Goal: Task Accomplishment & Management: Use online tool/utility

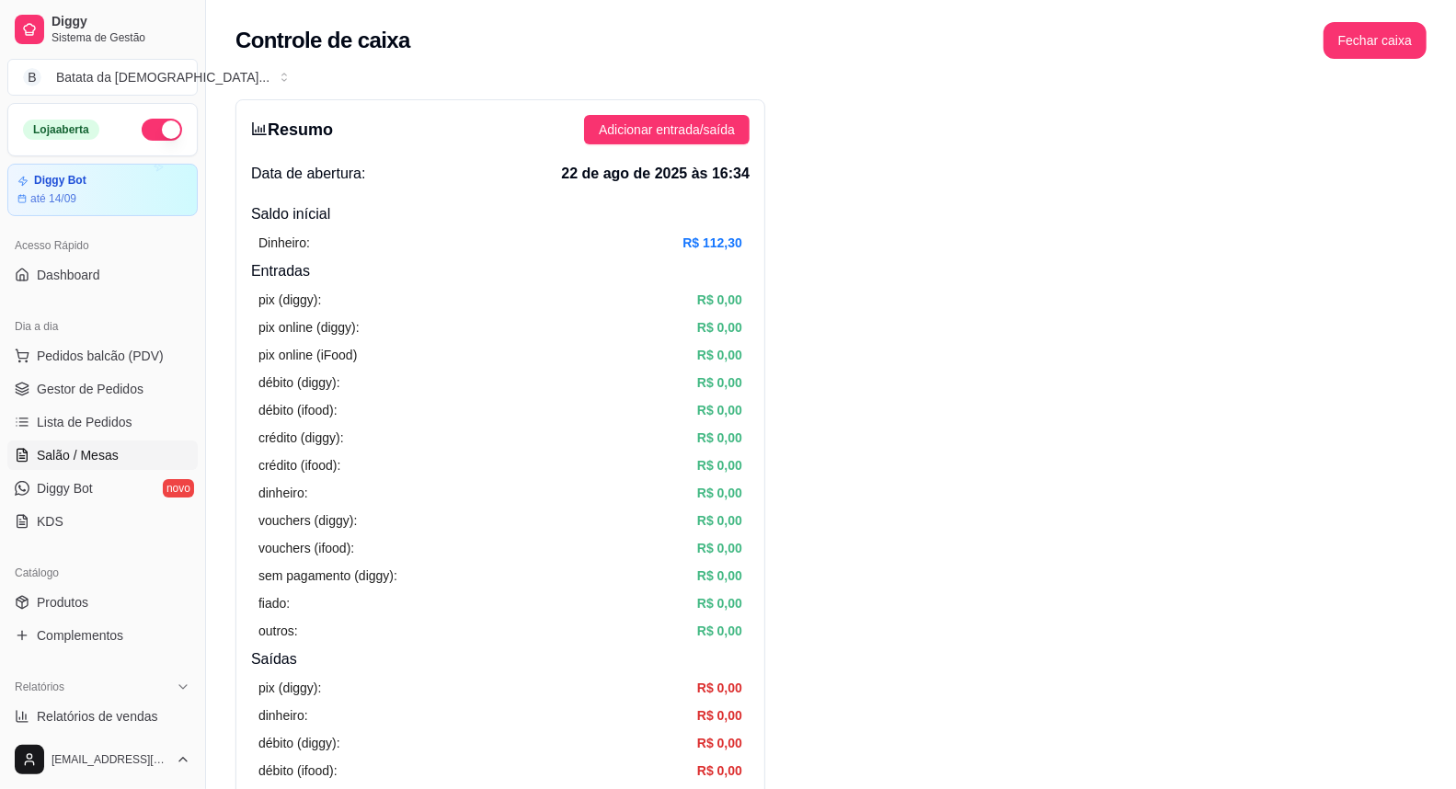
click at [103, 447] on span "Salão / Mesas" at bounding box center [78, 455] width 82 height 18
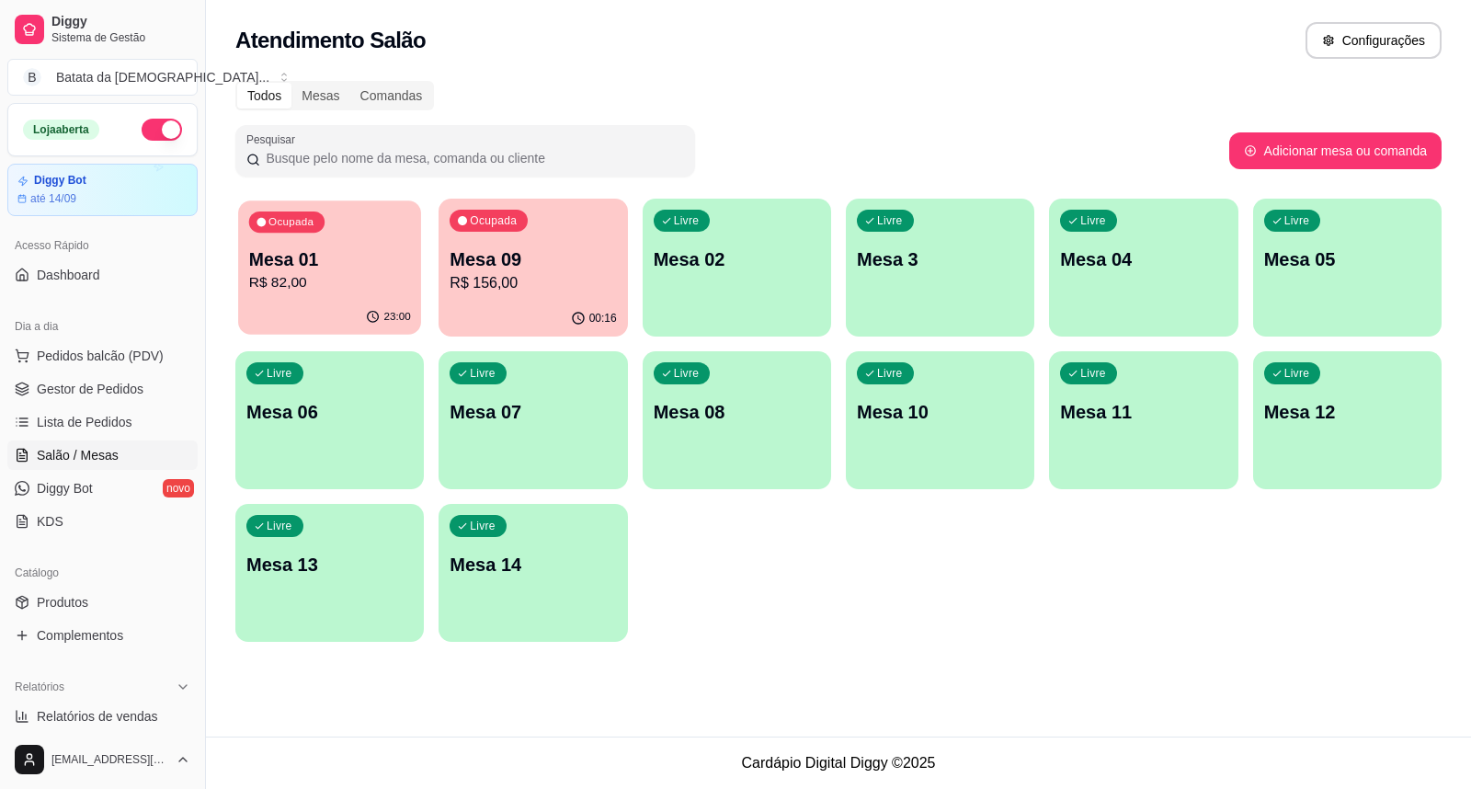
click at [340, 326] on div "23:00" at bounding box center [329, 317] width 183 height 35
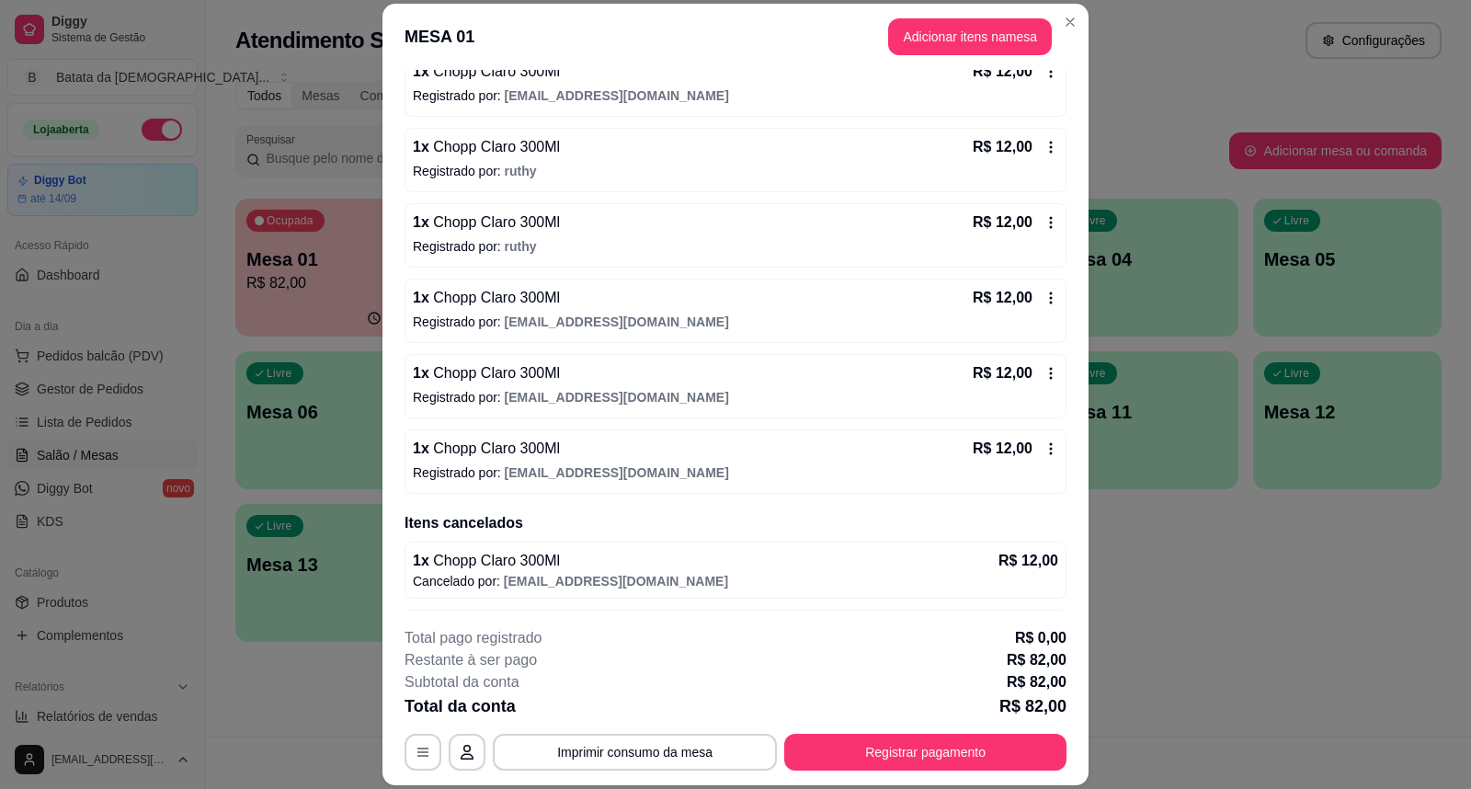
scroll to position [329, 0]
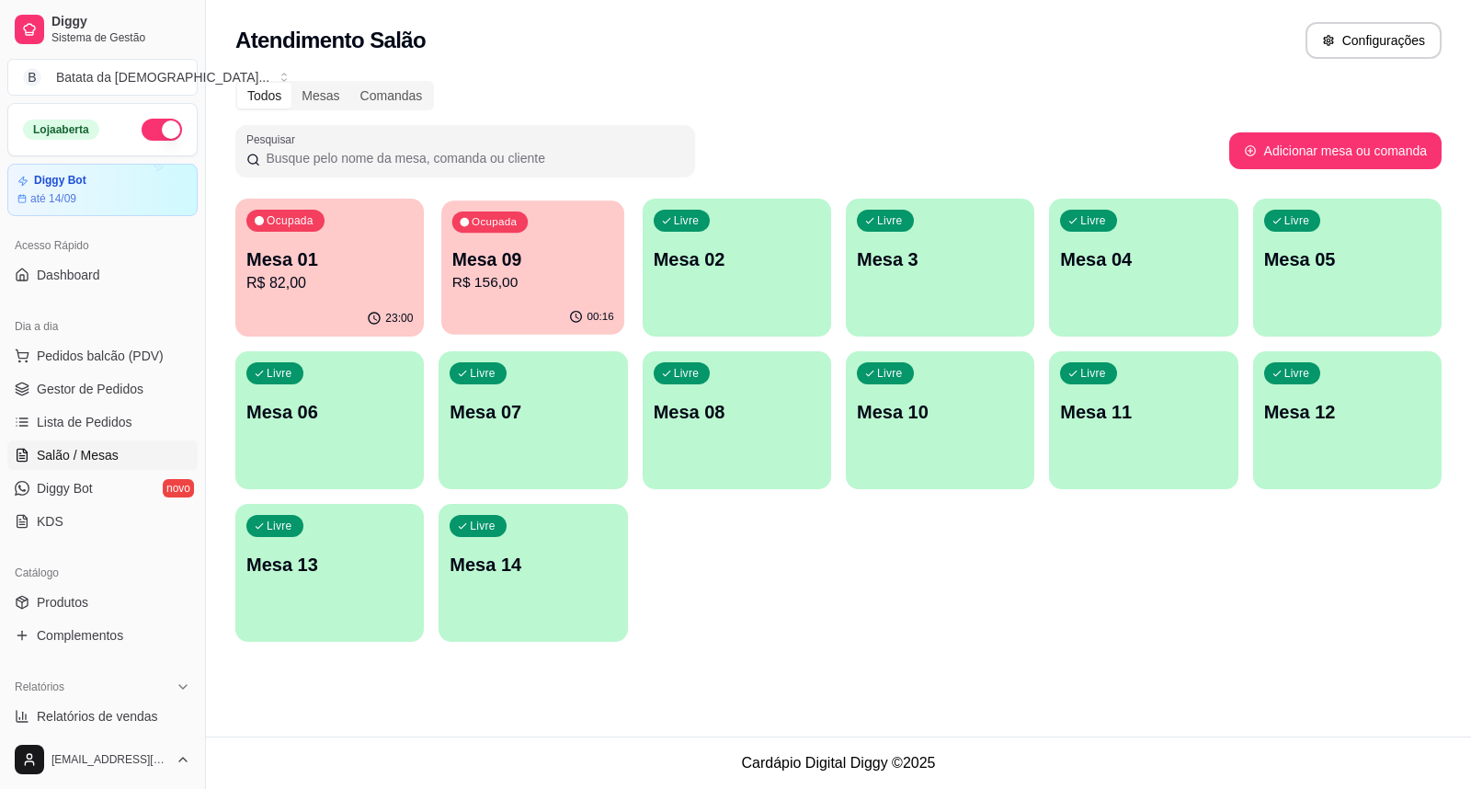
click at [462, 263] on p "Mesa 09" at bounding box center [533, 259] width 162 height 25
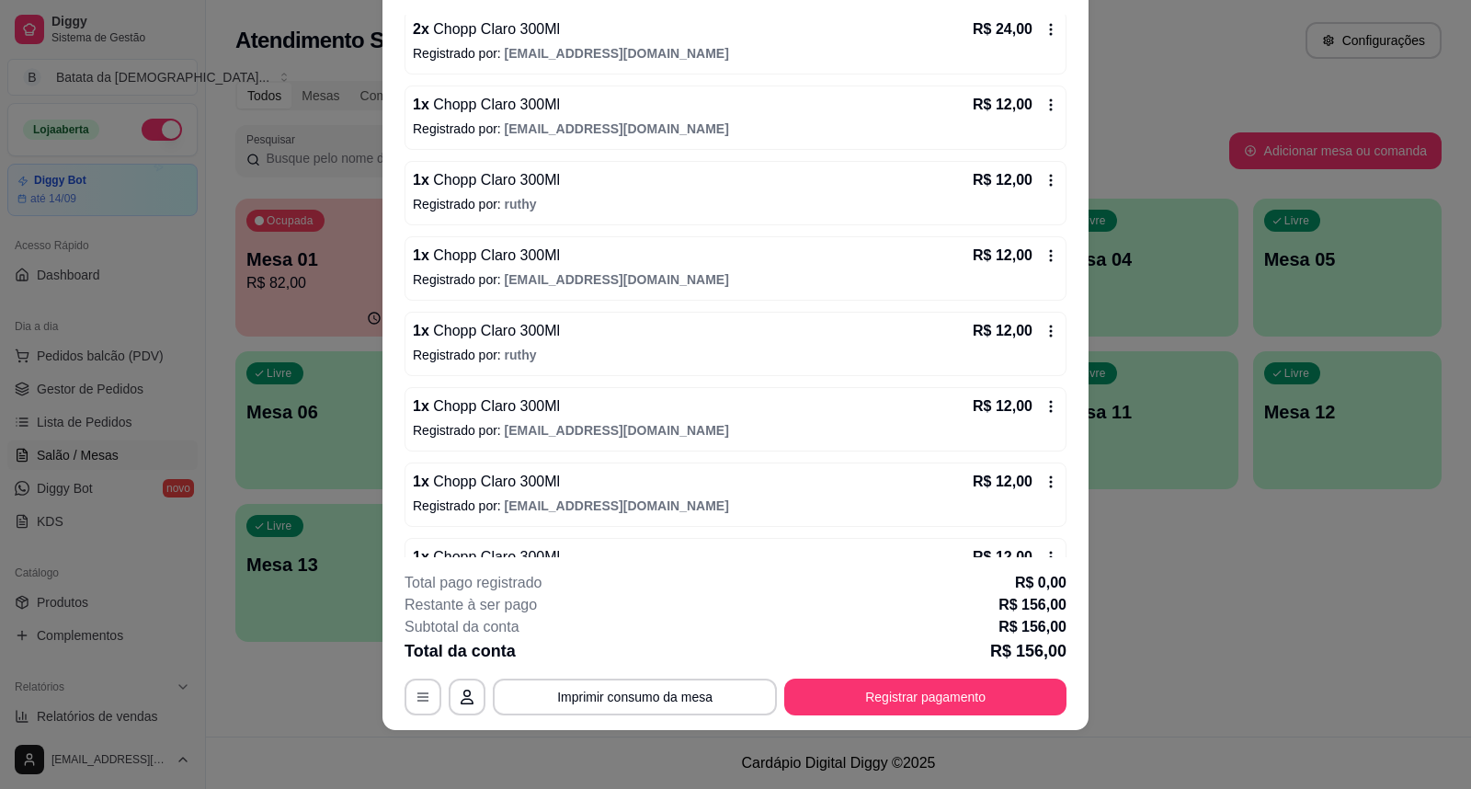
scroll to position [0, 0]
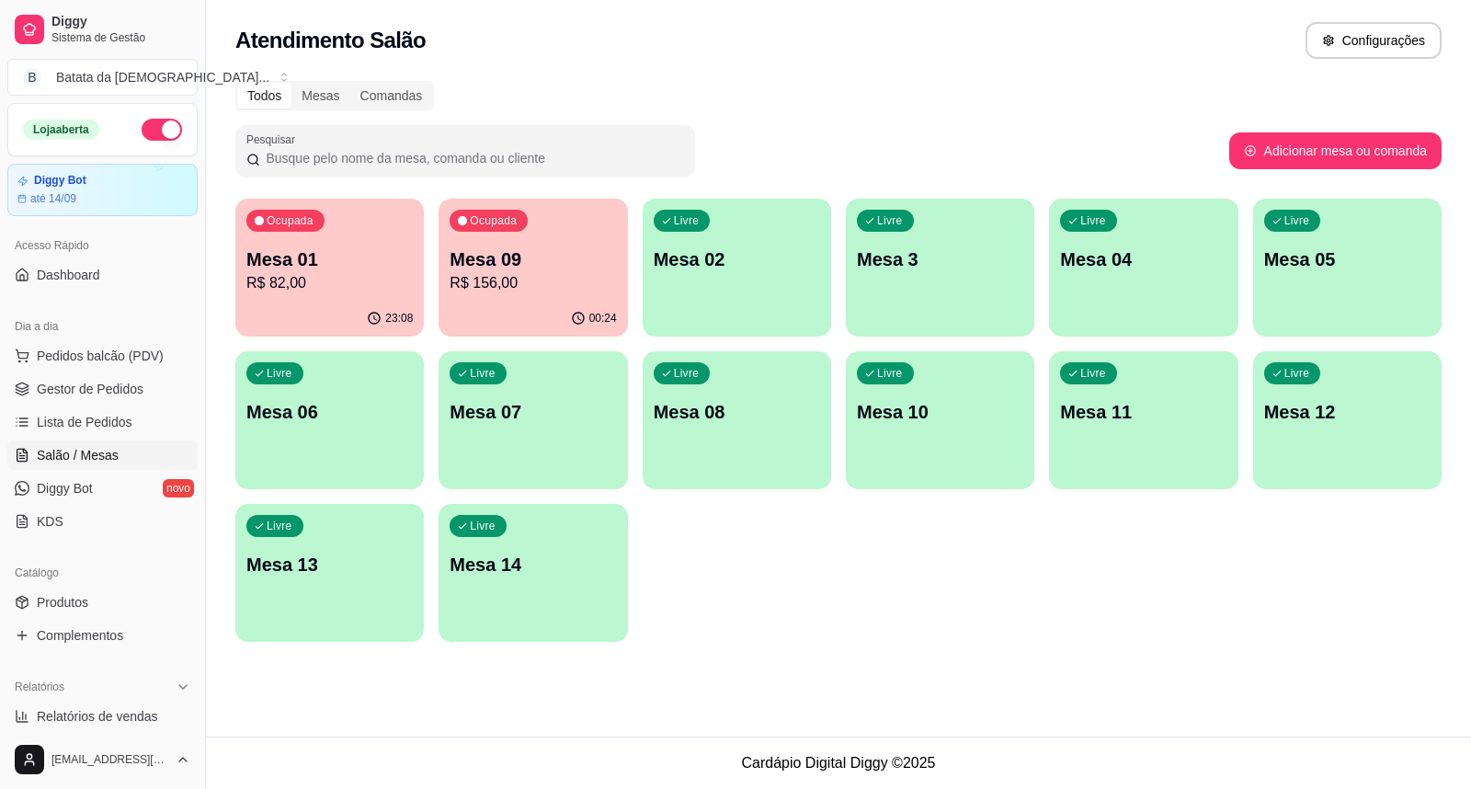
click at [530, 271] on div "Mesa 09 R$ 156,00" at bounding box center [533, 270] width 166 height 48
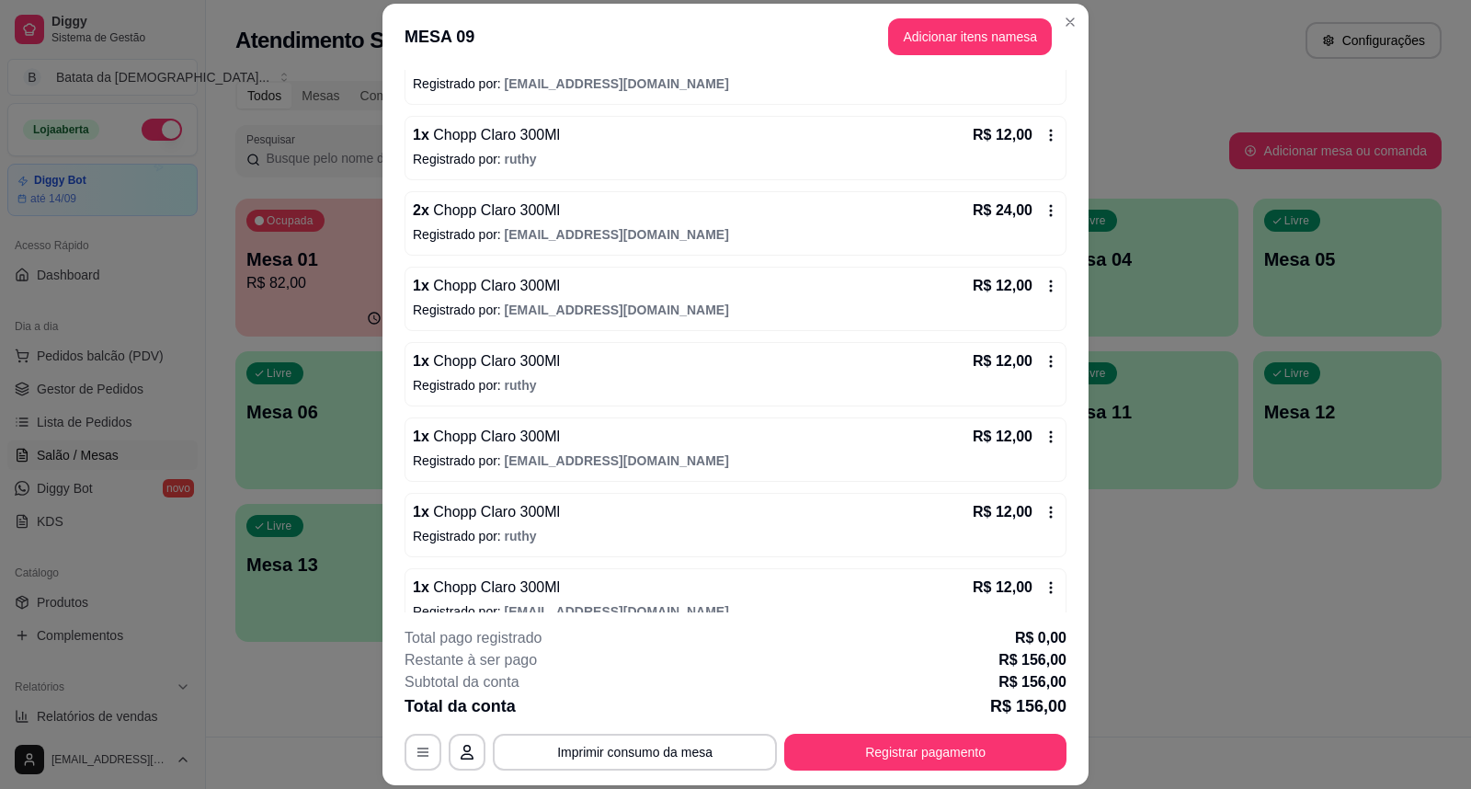
scroll to position [204, 0]
click at [1078, 21] on header "MESA 09 Adicionar itens na mesa" at bounding box center [736, 37] width 706 height 66
click at [1055, 37] on header "MESA 09 Adicionar itens na mesa" at bounding box center [736, 37] width 706 height 66
click at [1081, 21] on header "MESA 09 Adicionar itens na mesa" at bounding box center [736, 37] width 706 height 66
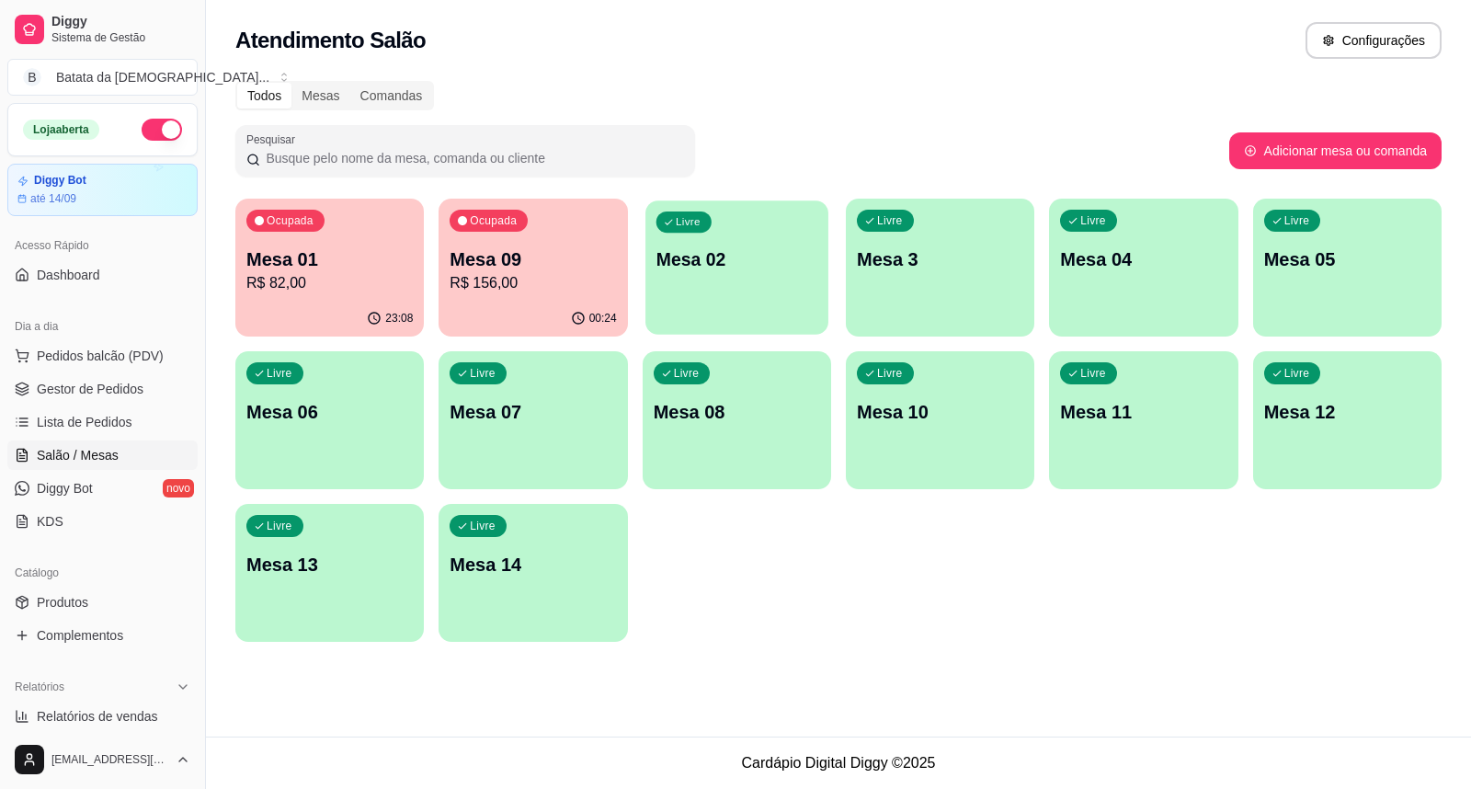
click at [760, 272] on div "Livre Mesa 02" at bounding box center [737, 256] width 183 height 112
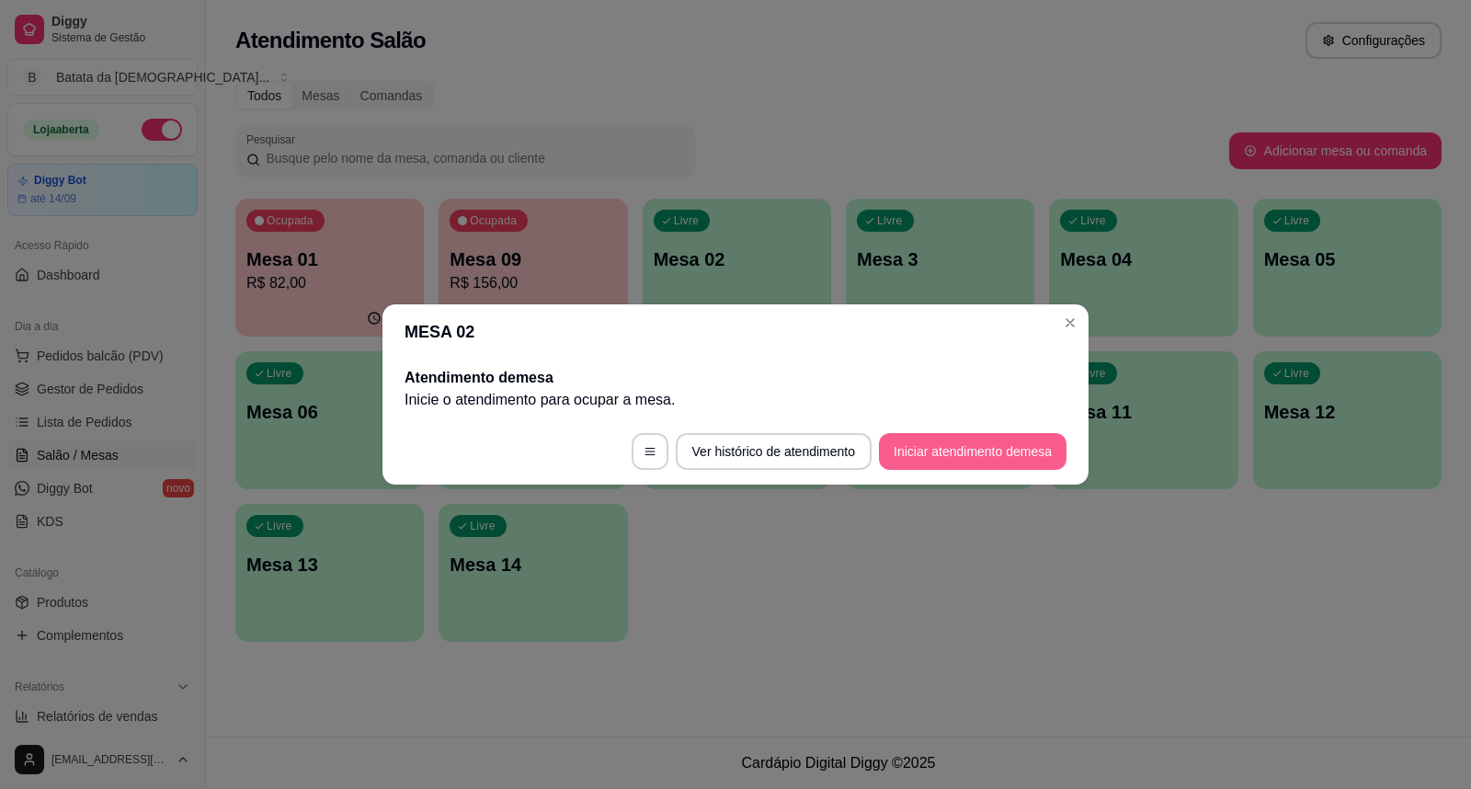
click at [912, 441] on button "Iniciar atendimento de mesa" at bounding box center [973, 451] width 188 height 37
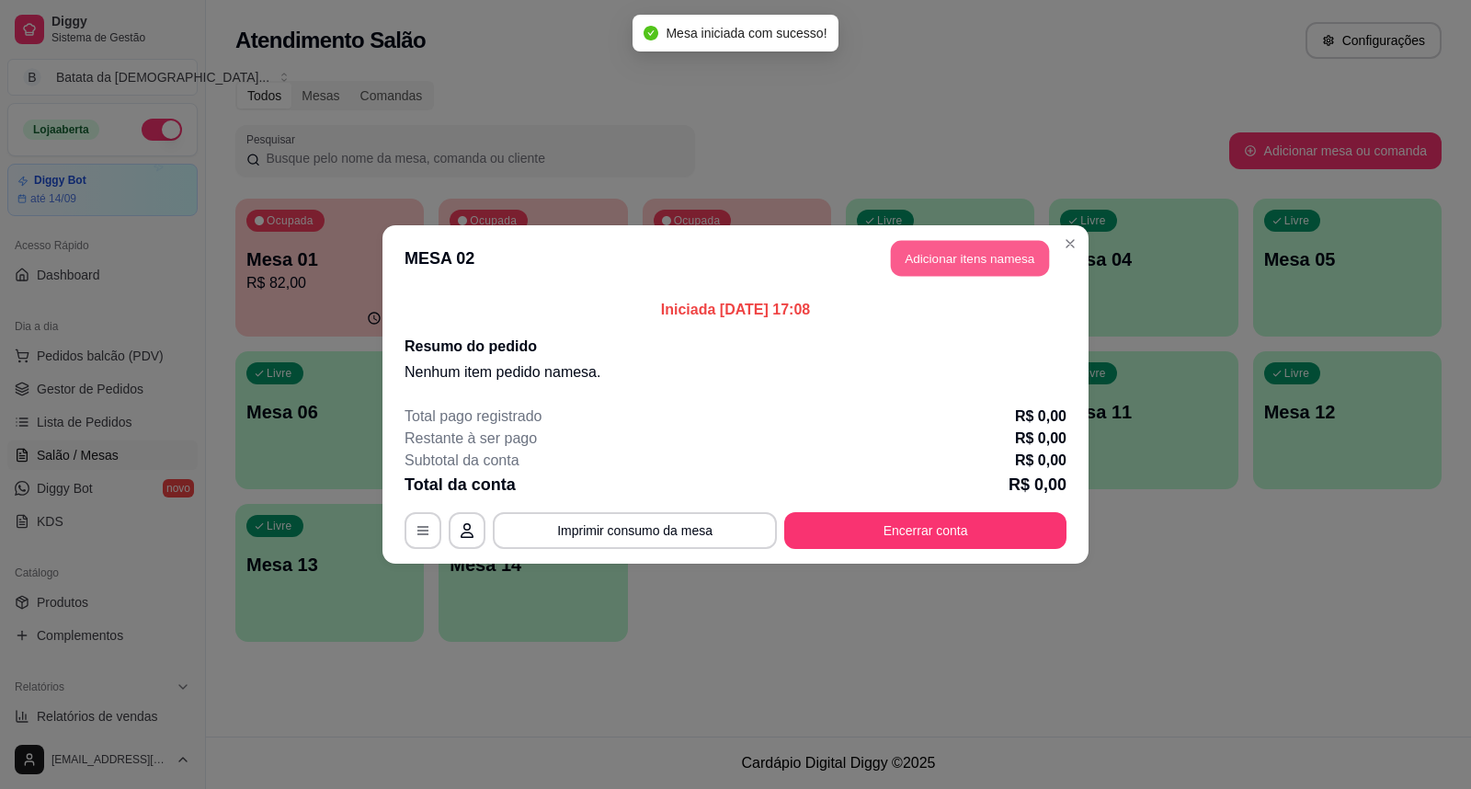
click at [939, 258] on button "Adicionar itens na mesa" at bounding box center [970, 259] width 158 height 36
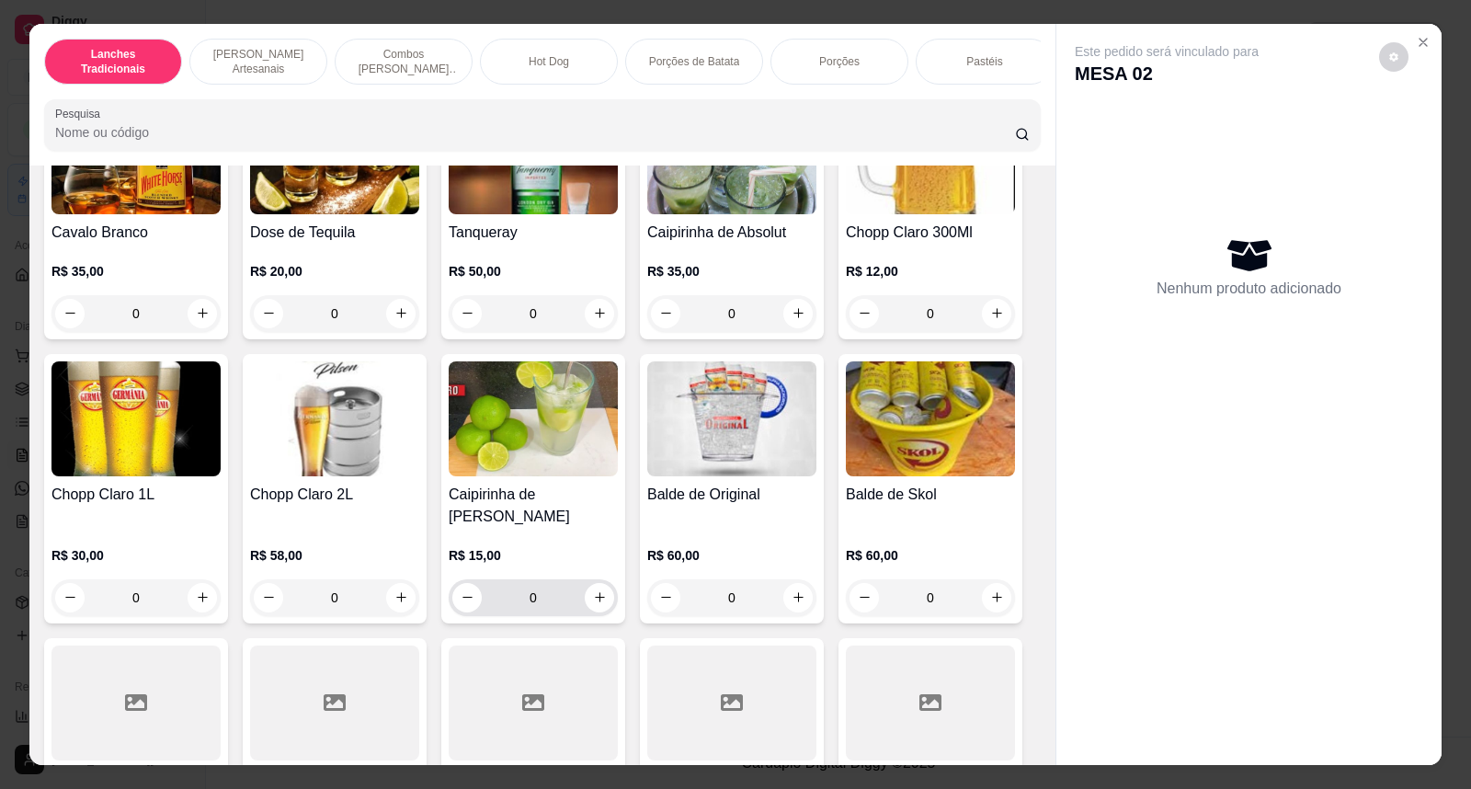
scroll to position [6846, 0]
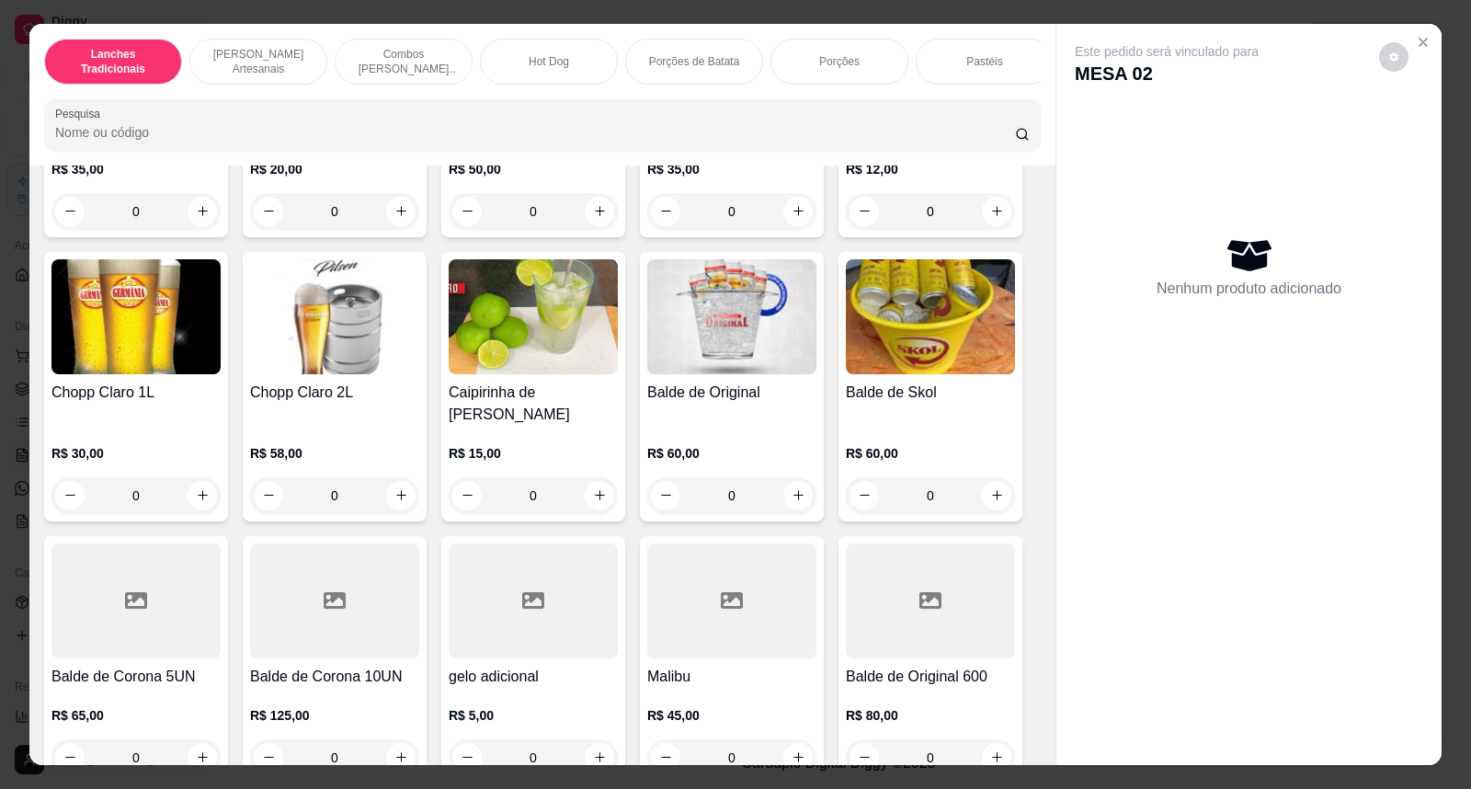
click at [668, 346] on img at bounding box center [731, 316] width 169 height 115
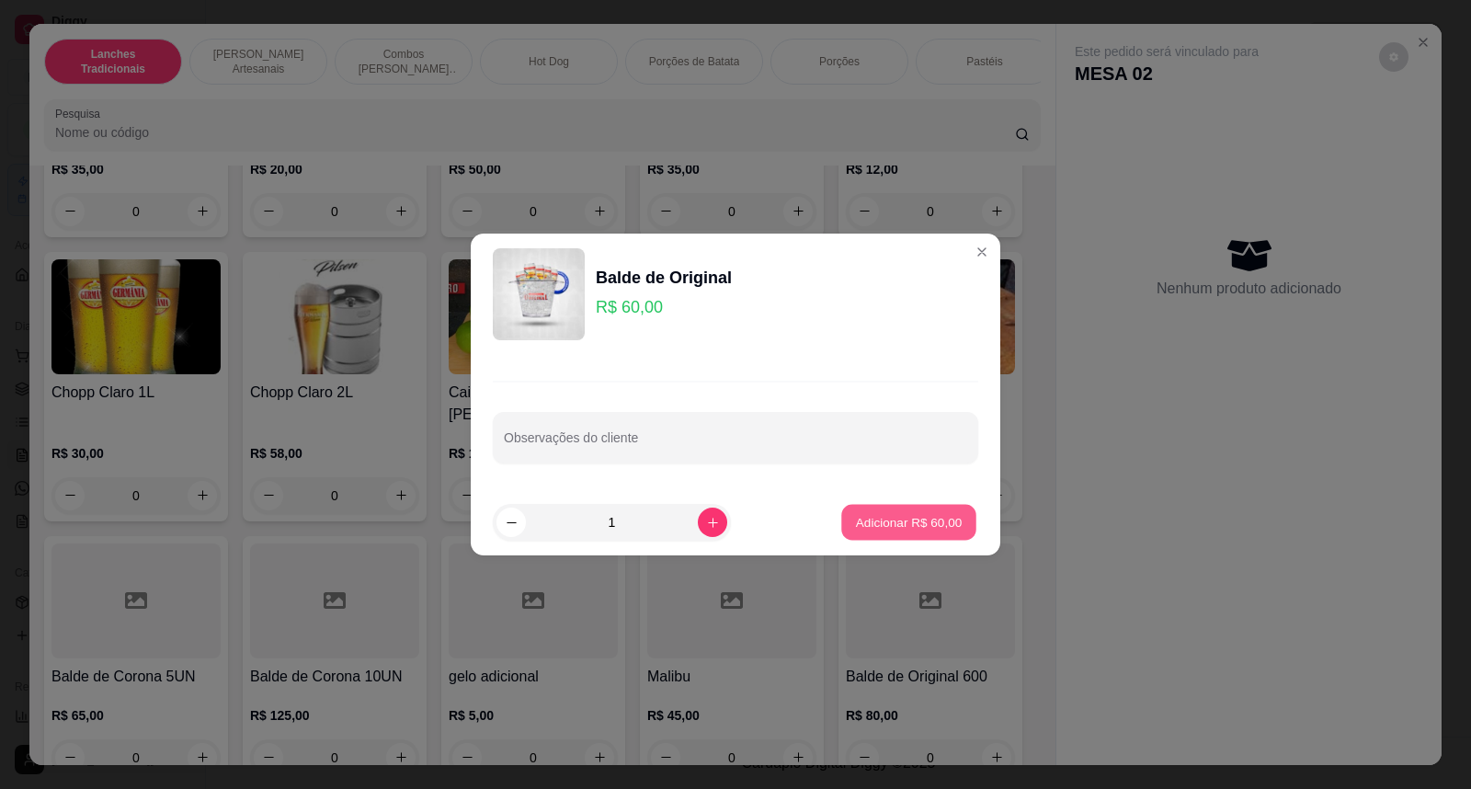
click at [915, 510] on button "Adicionar R$ 60,00" at bounding box center [908, 523] width 135 height 36
type input "1"
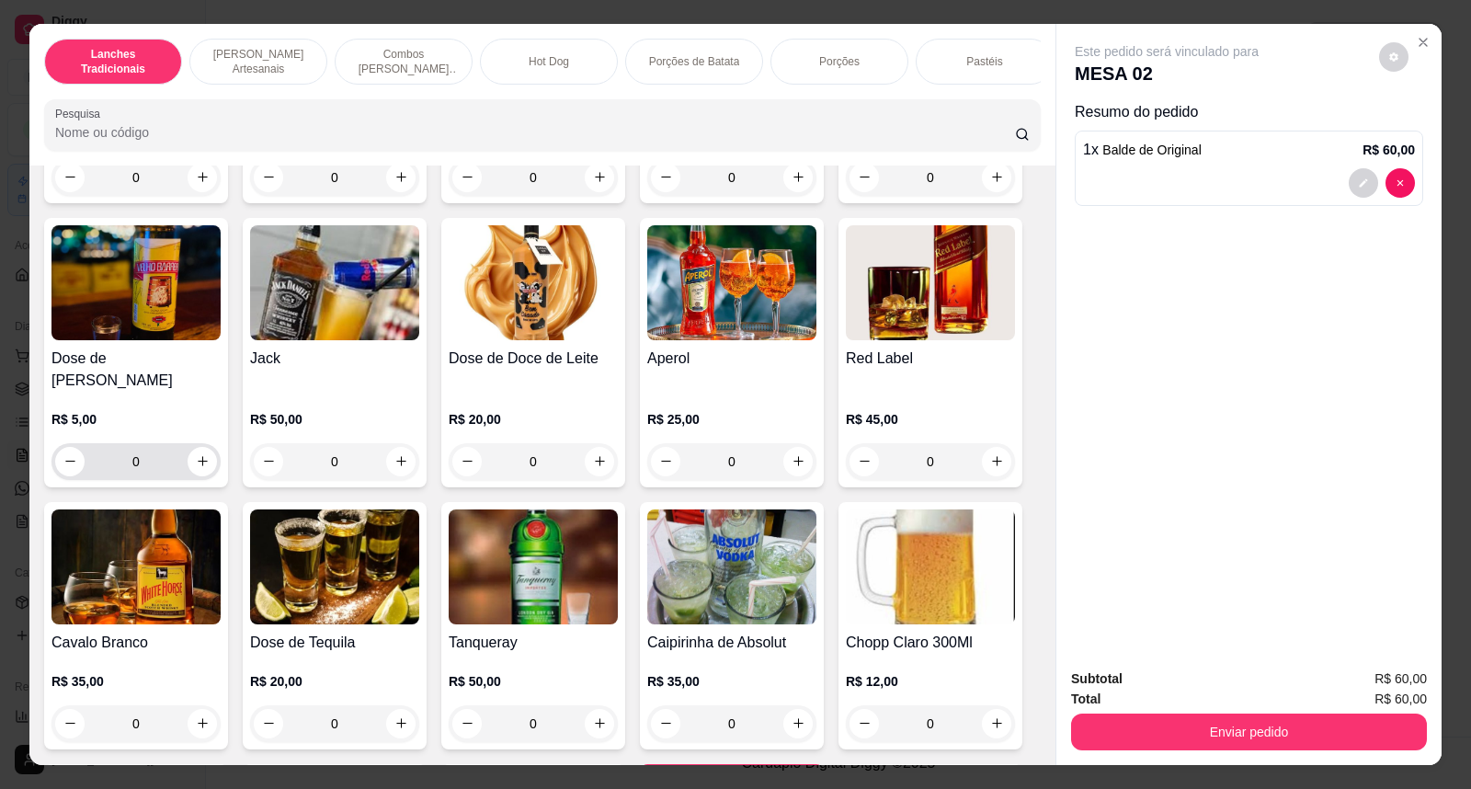
scroll to position [6335, 0]
click at [143, 549] on img at bounding box center [136, 566] width 169 height 115
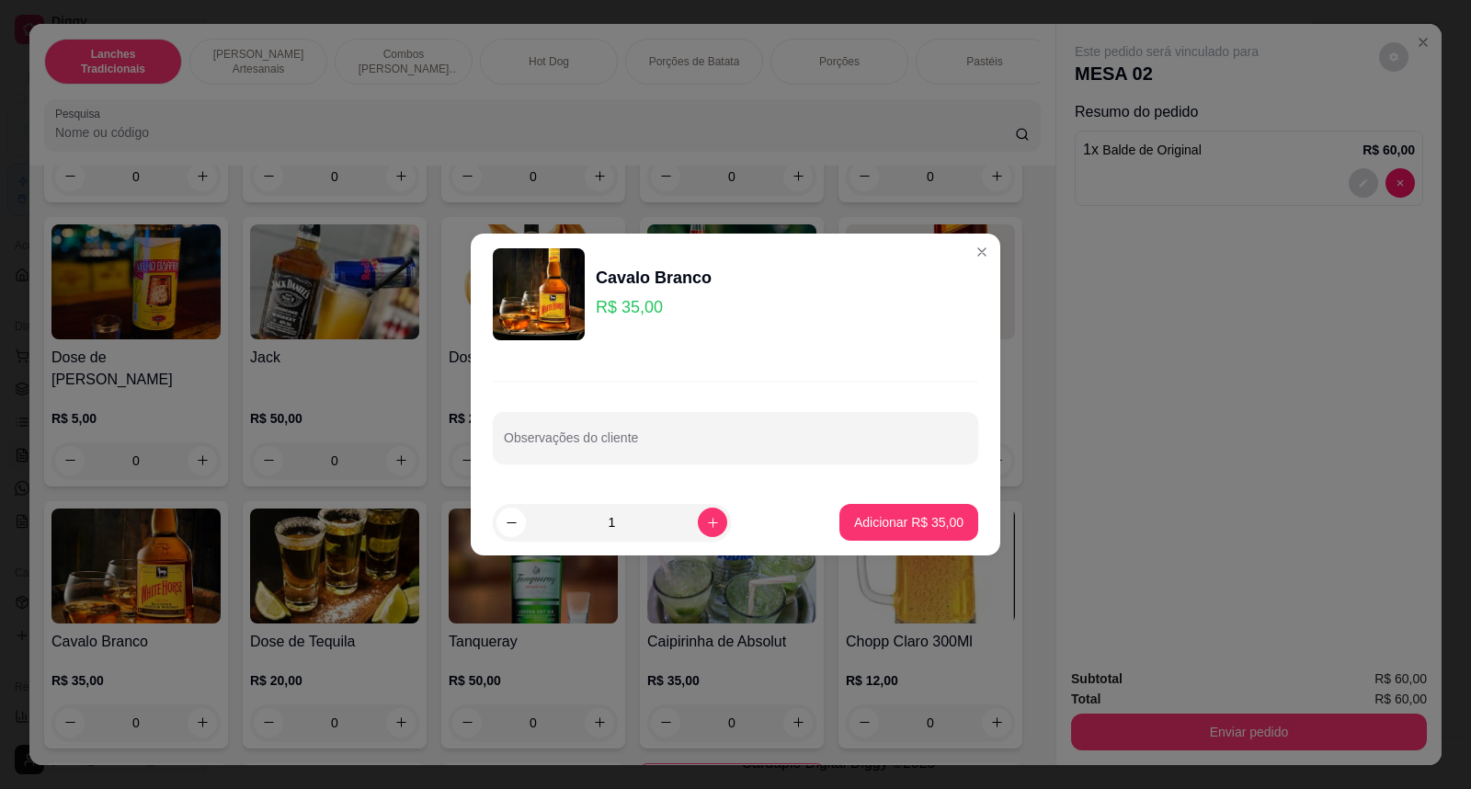
click at [887, 501] on footer "1 Adicionar R$ 35,00" at bounding box center [736, 522] width 530 height 66
click at [922, 530] on p "Adicionar R$ 35,00" at bounding box center [909, 521] width 107 height 17
type input "1"
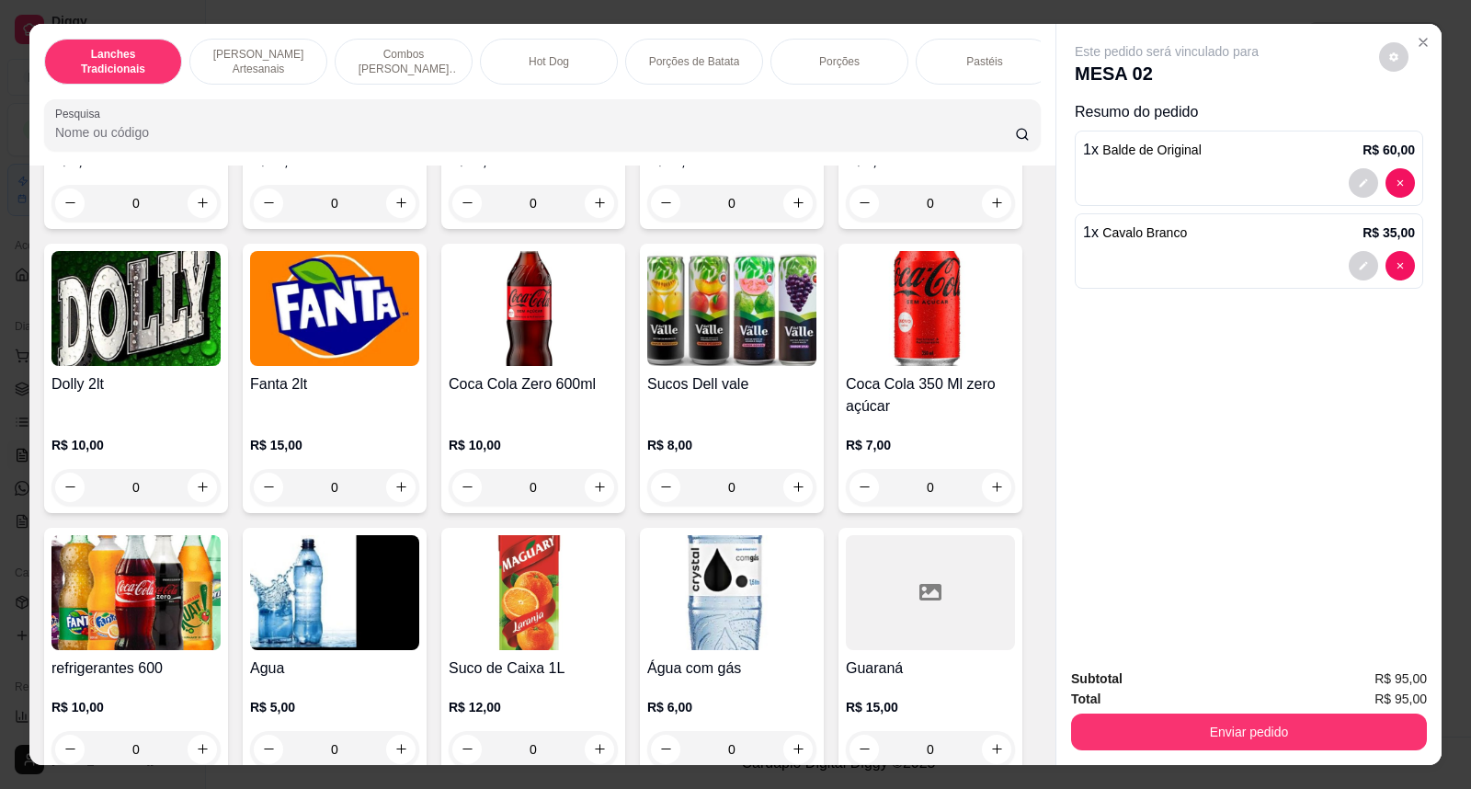
scroll to position [4189, 0]
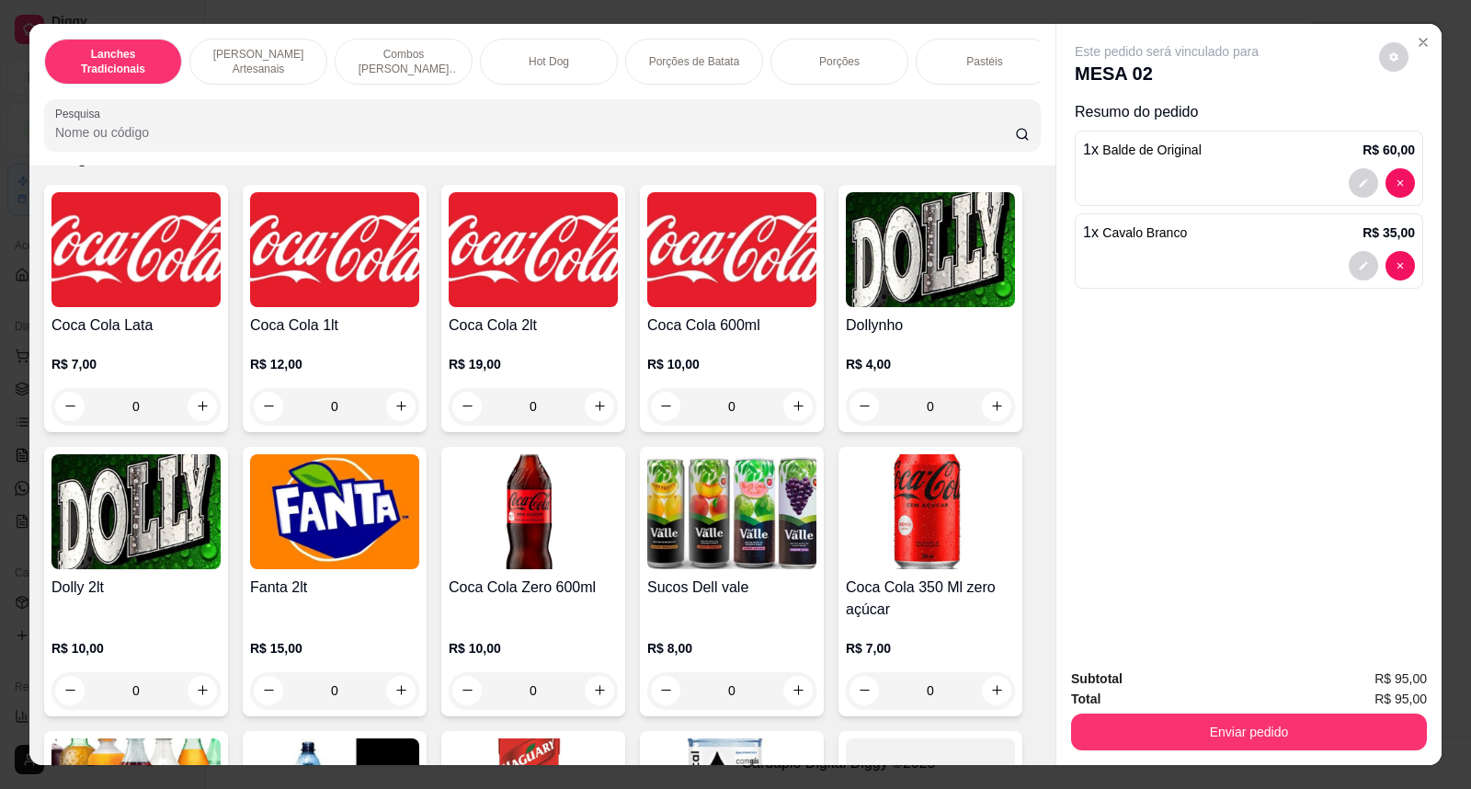
click at [898, 268] on img at bounding box center [930, 249] width 169 height 115
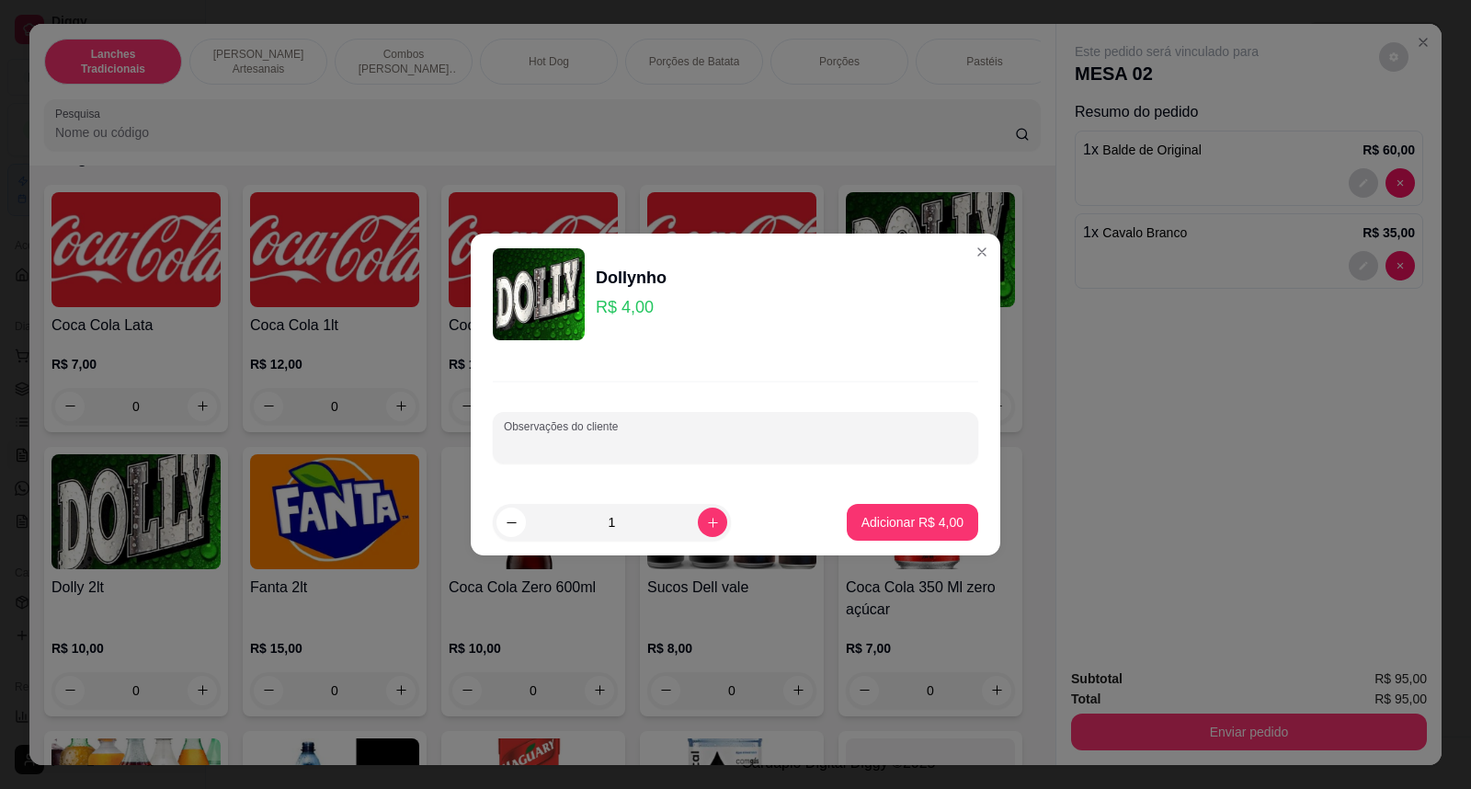
drag, startPoint x: 653, startPoint y: 452, endPoint x: 636, endPoint y: 448, distance: 17.2
click at [636, 448] on input "Observações do cliente" at bounding box center [736, 445] width 464 height 18
click at [785, 445] on input "pespi" at bounding box center [736, 445] width 464 height 18
type input "p"
type input "refri 200ml"
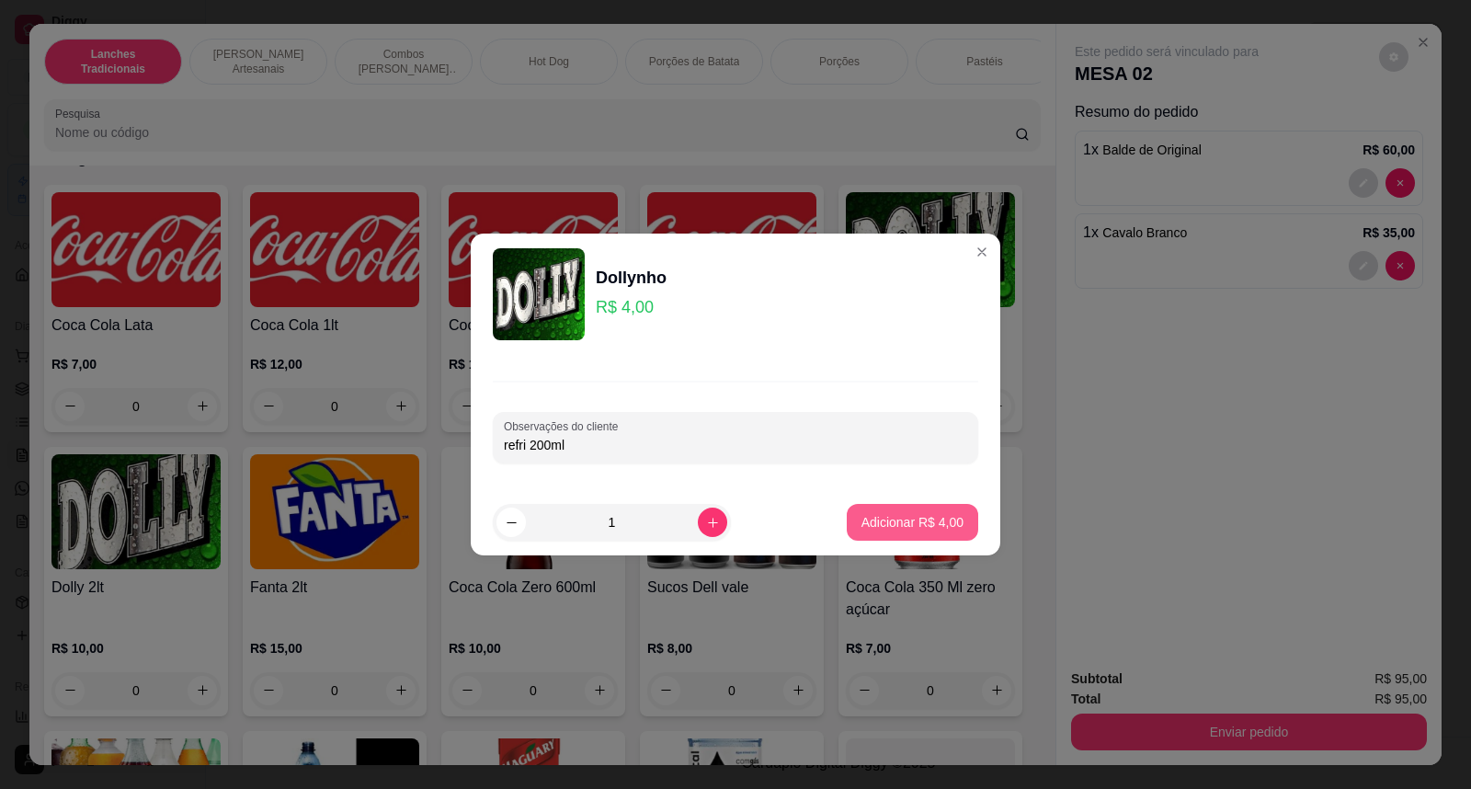
click at [911, 507] on button "Adicionar R$ 4,00" at bounding box center [913, 522] width 132 height 37
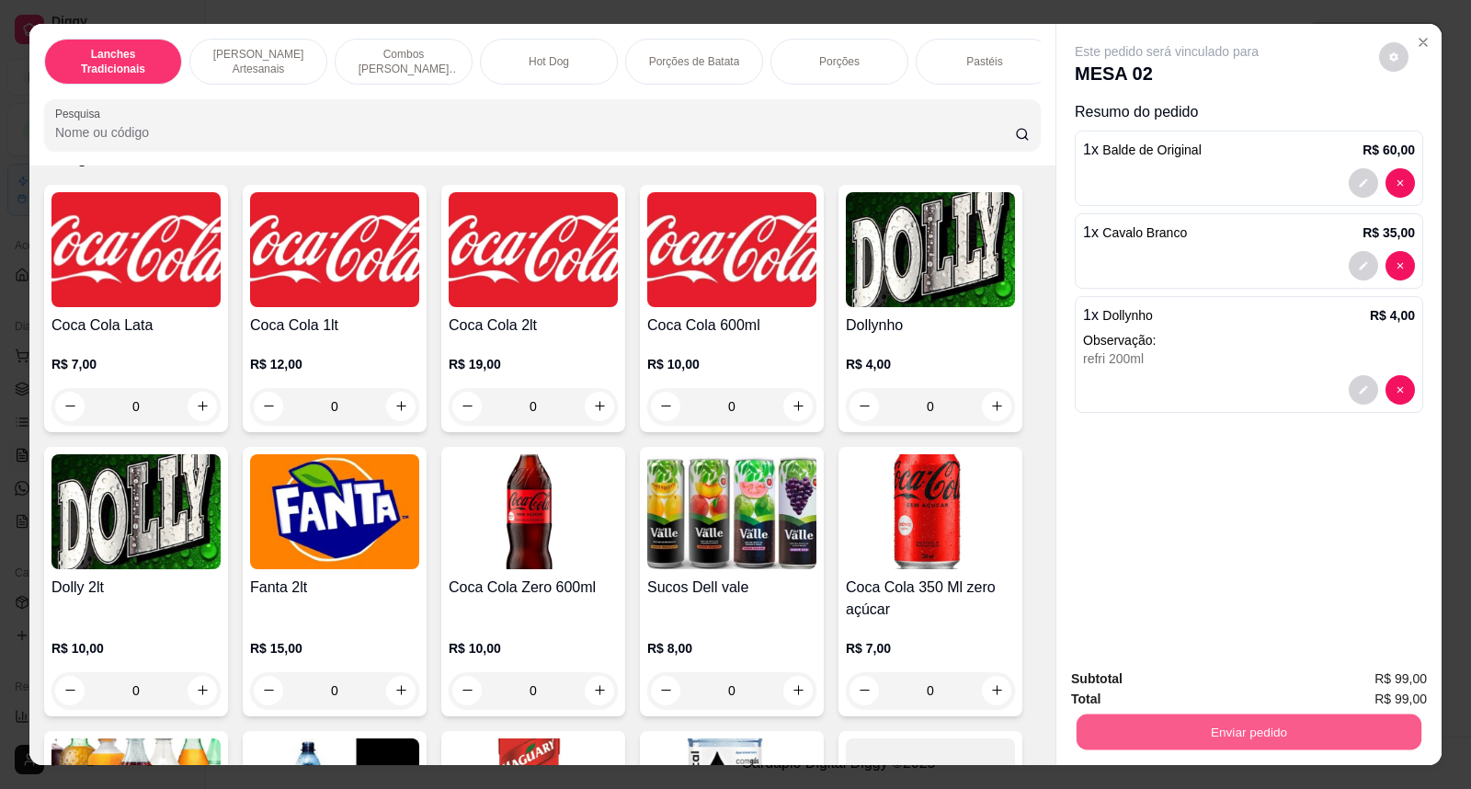
click at [1297, 724] on button "Enviar pedido" at bounding box center [1249, 733] width 345 height 36
click at [1216, 678] on button "Não registrar e enviar pedido" at bounding box center [1188, 687] width 186 height 34
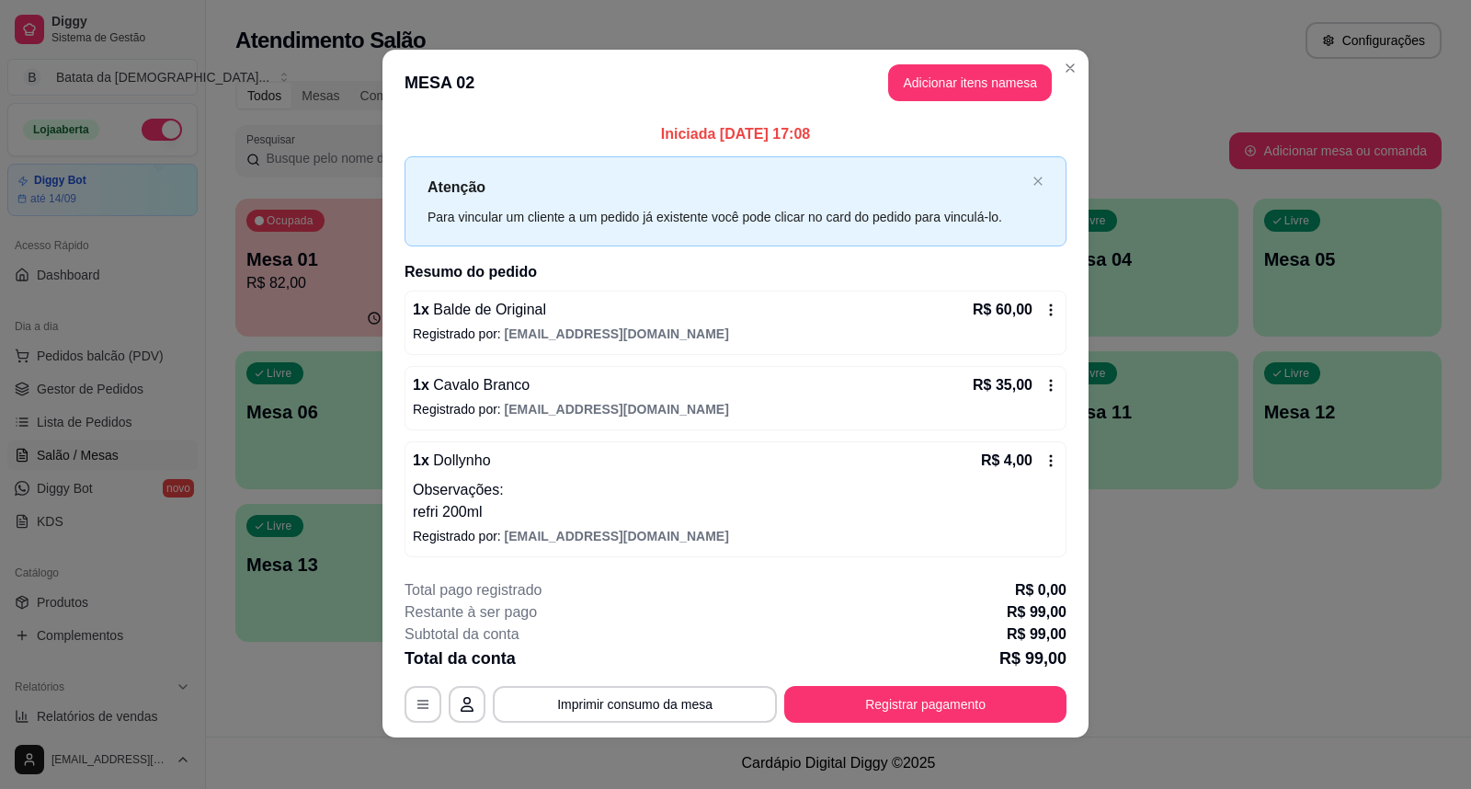
scroll to position [0, 0]
